Goal: Task Accomplishment & Management: Manage account settings

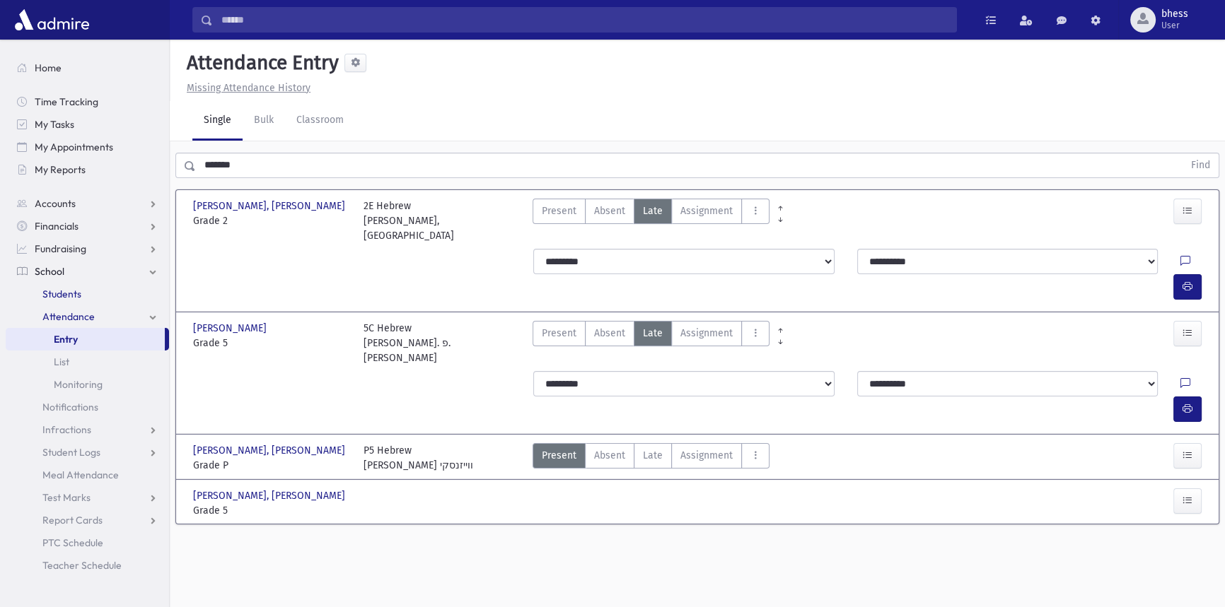
click at [92, 295] on link "Students" at bounding box center [87, 294] width 163 height 23
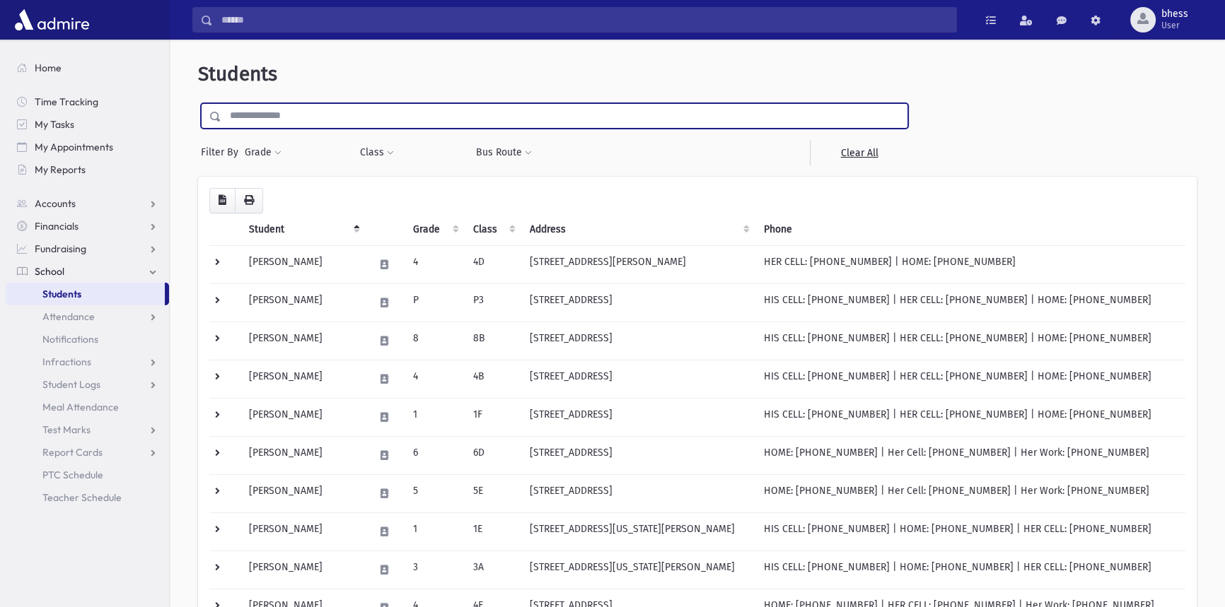
click at [287, 117] on input "text" at bounding box center [564, 115] width 686 height 25
type input "********"
click at [198, 103] on input "submit" at bounding box center [218, 112] width 40 height 19
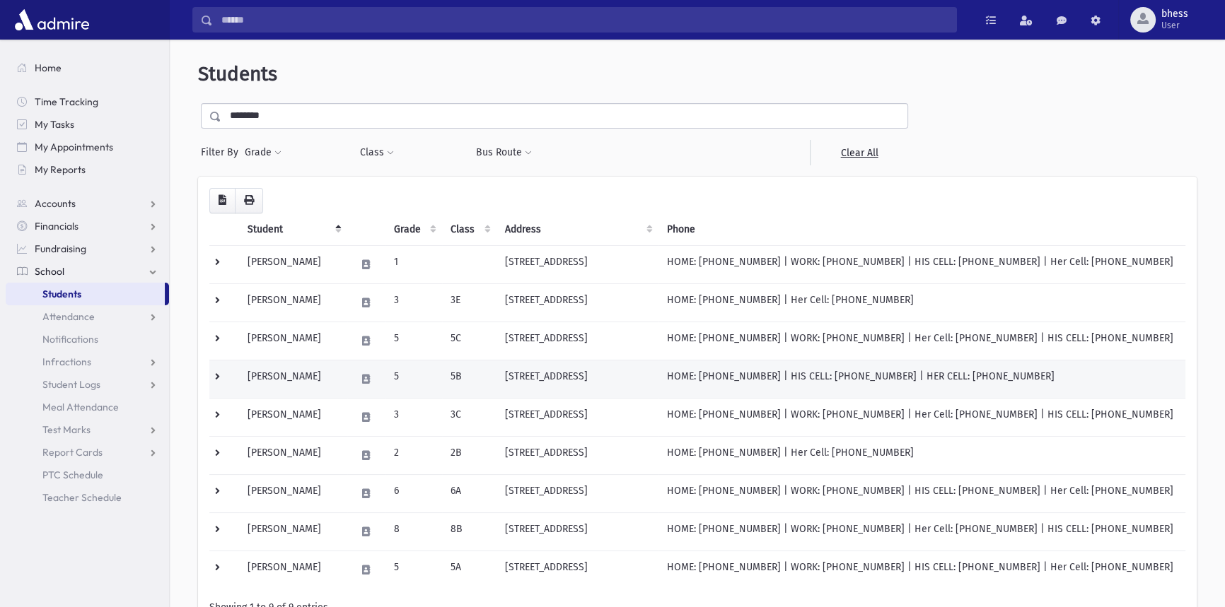
click at [550, 379] on td "[STREET_ADDRESS]" at bounding box center [577, 379] width 162 height 38
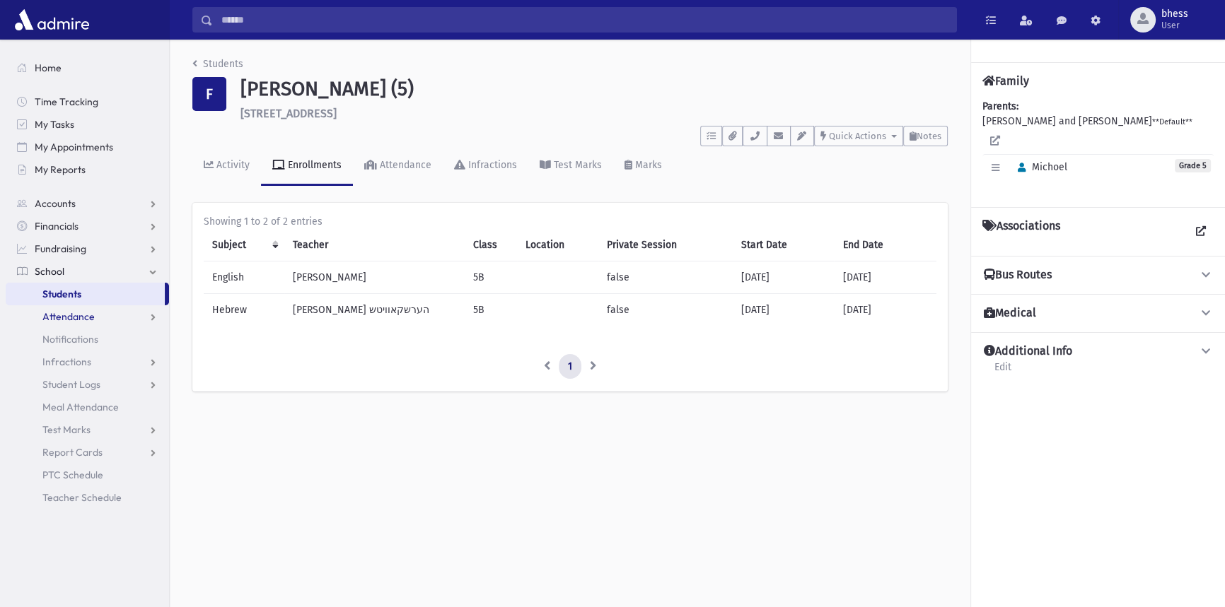
click at [72, 322] on link "Attendance" at bounding box center [87, 316] width 163 height 23
click at [90, 317] on span "Attendance" at bounding box center [68, 316] width 52 height 13
click at [77, 316] on span "Attendance" at bounding box center [68, 316] width 52 height 13
click at [76, 337] on span "Entry" at bounding box center [66, 339] width 24 height 13
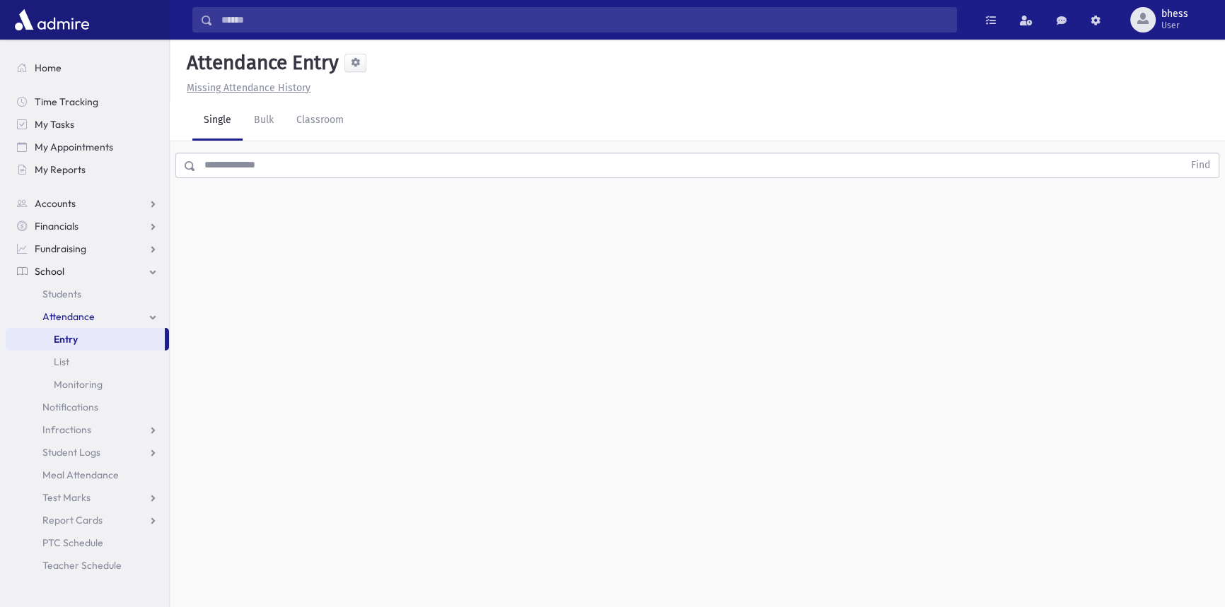
click at [250, 156] on input "text" at bounding box center [689, 165] width 987 height 25
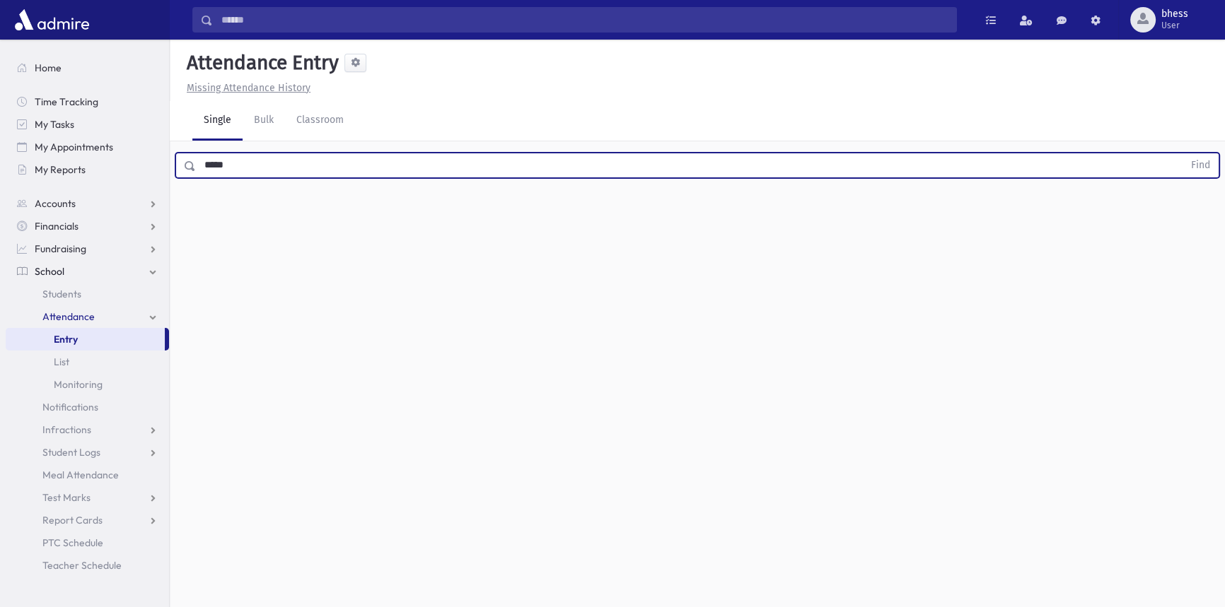
type input "*****"
click at [1182, 153] on button "Find" at bounding box center [1200, 165] width 36 height 24
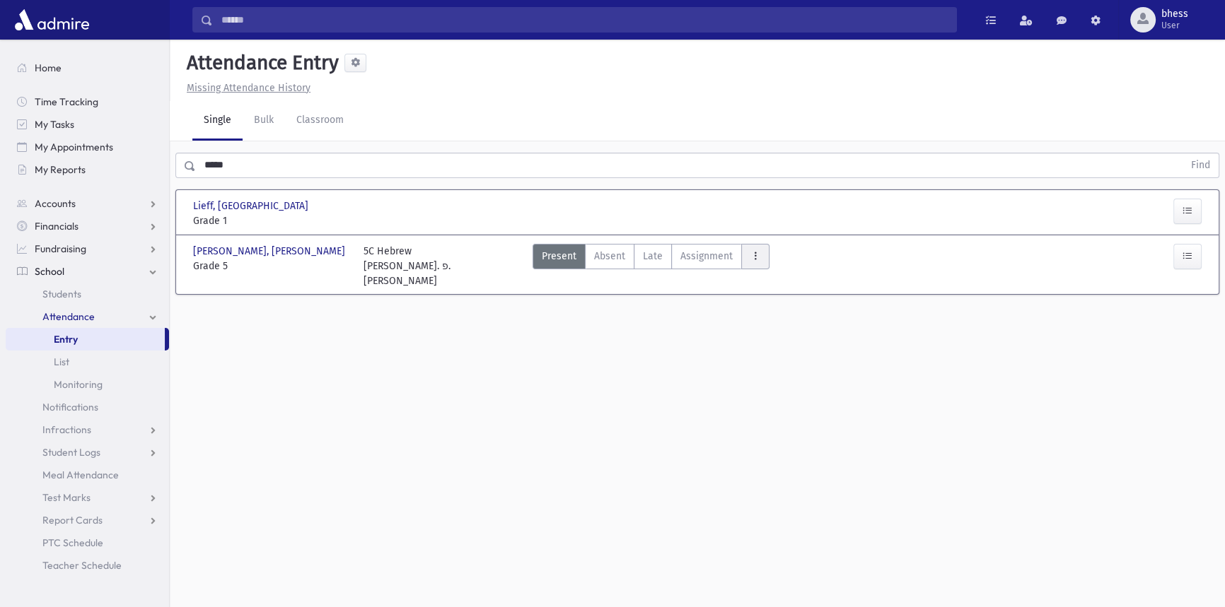
click at [754, 258] on icon "AttTypes" at bounding box center [755, 256] width 10 height 12
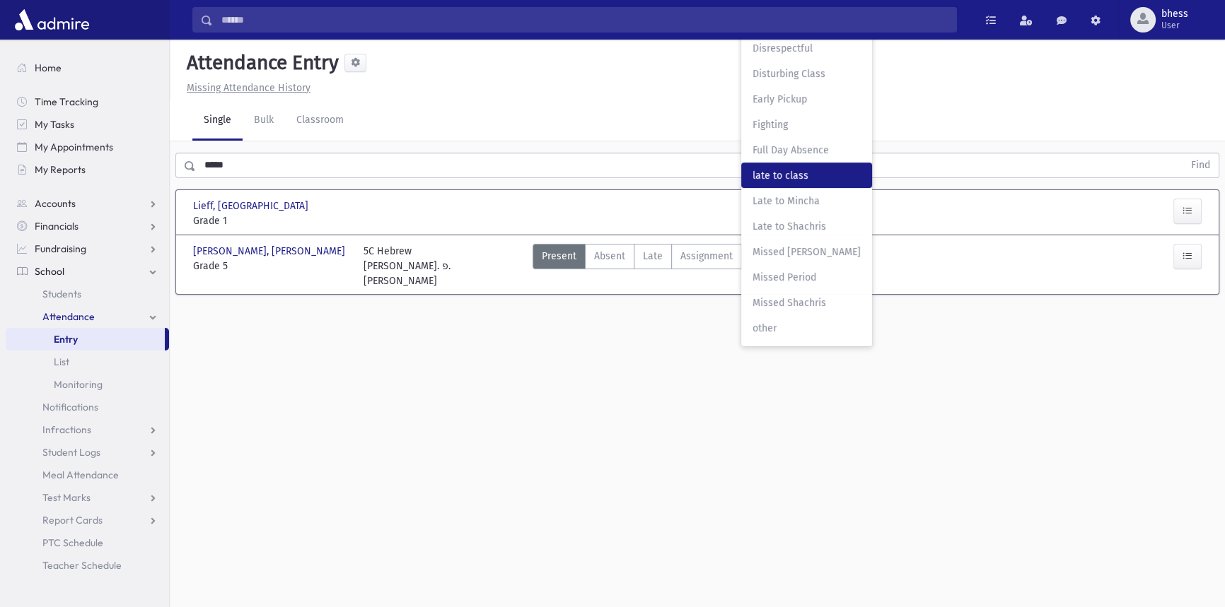
drag, startPoint x: 783, startPoint y: 181, endPoint x: 1085, endPoint y: 247, distance: 309.7
click at [783, 181] on span "late to class" at bounding box center [806, 175] width 108 height 15
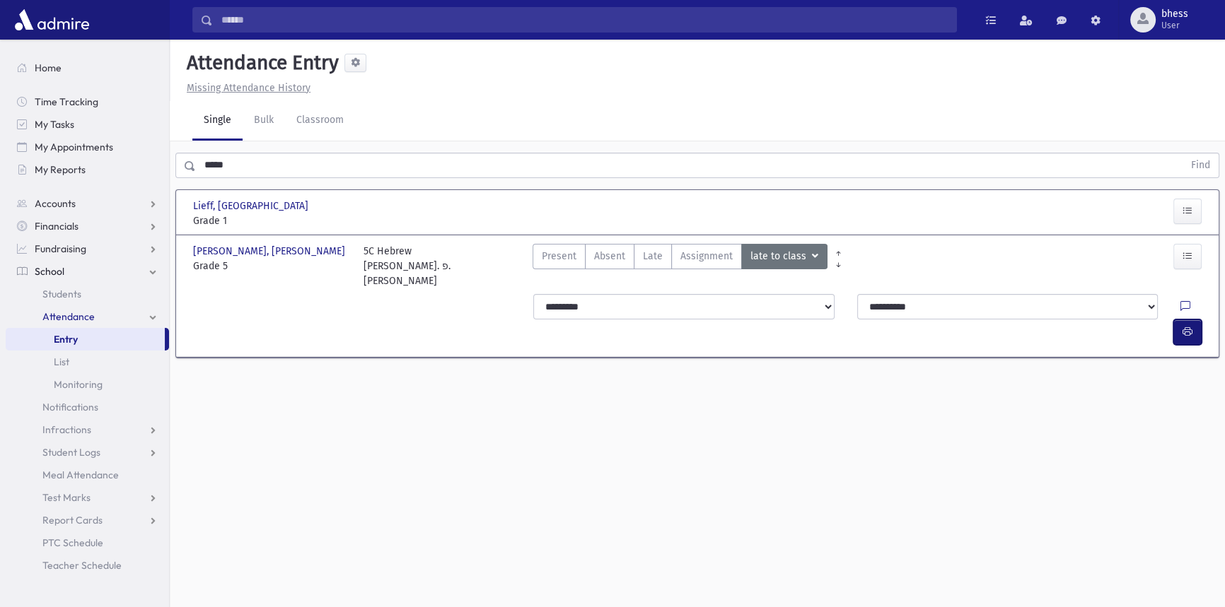
click at [1187, 326] on icon "button" at bounding box center [1187, 332] width 10 height 12
click at [1188, 326] on icon "button" at bounding box center [1187, 332] width 10 height 12
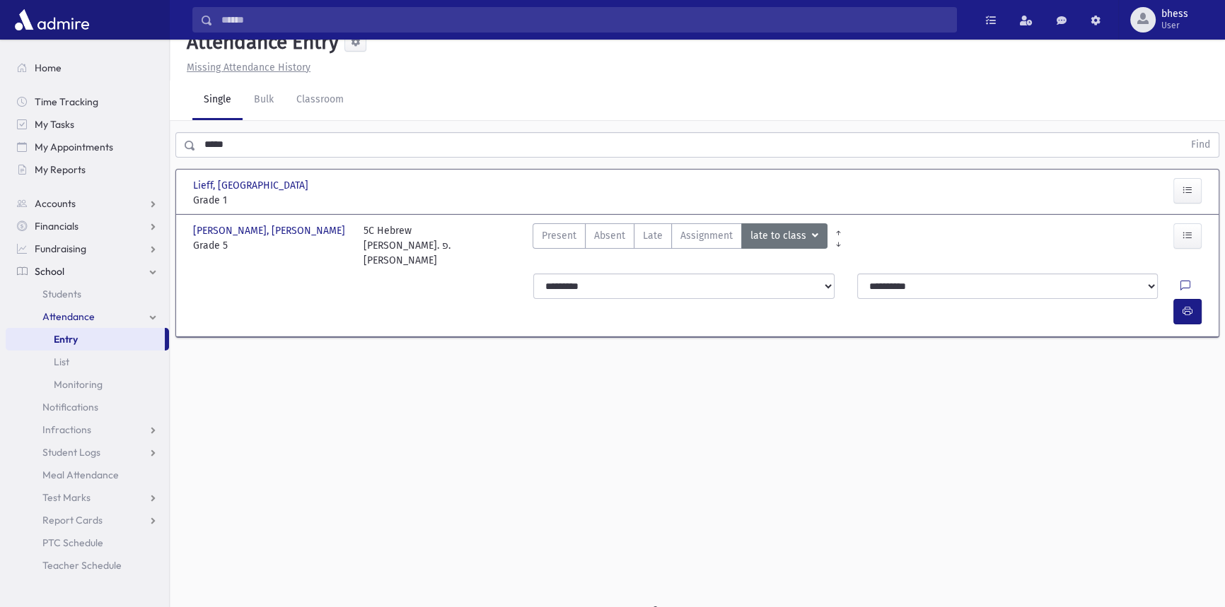
scroll to position [31, 0]
